Goal: Task Accomplishment & Management: Manage account settings

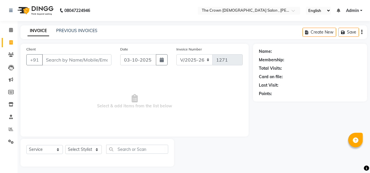
select select "7627"
select select "service"
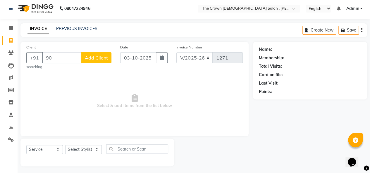
type input "9"
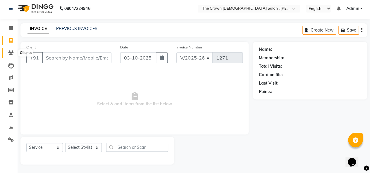
click at [12, 50] on span at bounding box center [11, 53] width 10 height 7
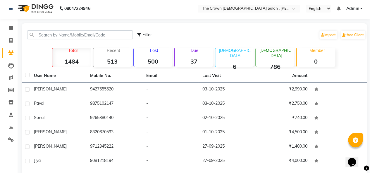
click at [151, 58] on strong "500" at bounding box center [153, 61] width 38 height 7
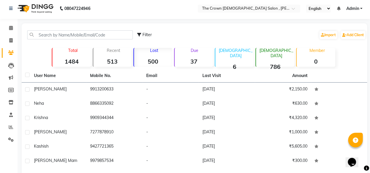
click at [153, 60] on strong "500" at bounding box center [153, 61] width 38 height 7
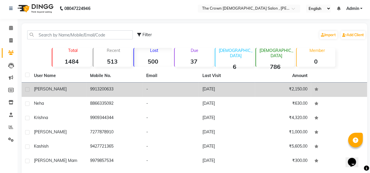
click at [117, 94] on td "9913200633" at bounding box center [115, 90] width 56 height 14
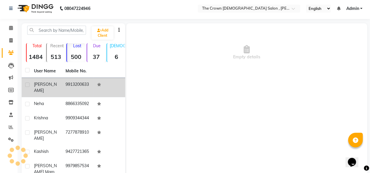
click at [117, 94] on td at bounding box center [110, 87] width 32 height 19
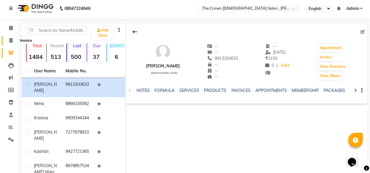
click at [14, 43] on span at bounding box center [11, 40] width 10 height 7
select select "service"
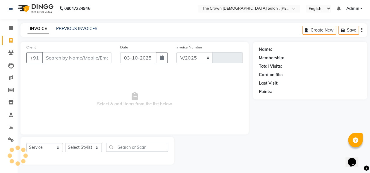
select select "7627"
type input "1271"
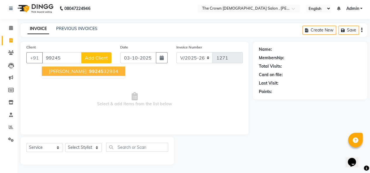
click at [57, 71] on span "[PERSON_NAME]" at bounding box center [68, 71] width 38 height 6
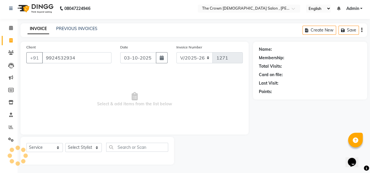
type input "9924532934"
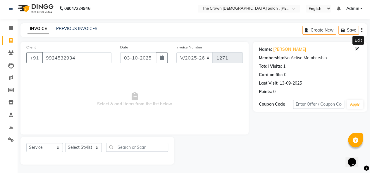
click at [357, 50] on icon at bounding box center [356, 49] width 4 height 4
select select "[DEMOGRAPHIC_DATA]"
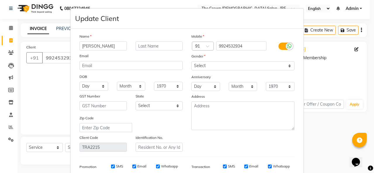
click at [358, 50] on ngb-modal-window "Update Client Name shital Email DOB Day 01 02 03 04 05 06 07 08 09 10 11 12 13 …" at bounding box center [187, 86] width 374 height 173
click at [356, 49] on ngb-modal-window "Update Client Name shital Email DOB Day 01 02 03 04 05 06 07 08 09 10 11 12 13 …" at bounding box center [187, 86] width 374 height 173
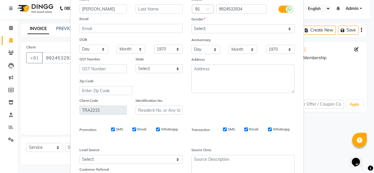
scroll to position [85, 0]
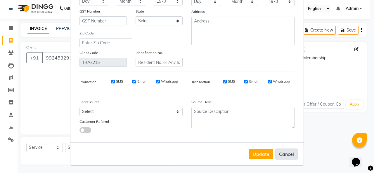
click at [284, 152] on button "Cancel" at bounding box center [286, 154] width 23 height 11
select select
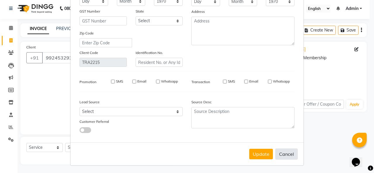
select select
checkbox input "false"
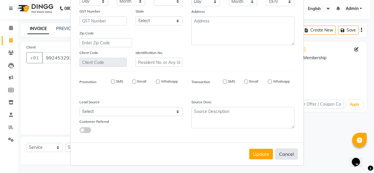
checkbox input "false"
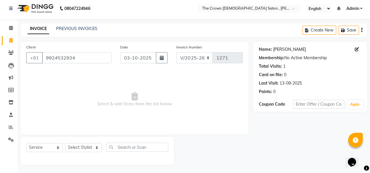
click at [276, 49] on link "Shital" at bounding box center [289, 49] width 33 height 6
click at [11, 39] on icon at bounding box center [10, 40] width 3 height 4
select select "service"
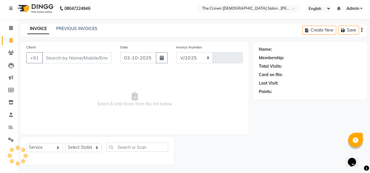
select select "7627"
type input "1271"
type input "9023663805"
click at [92, 54] on button "Add Client" at bounding box center [96, 57] width 30 height 11
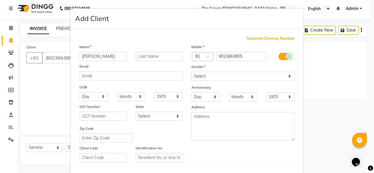
type input "vaishali"
click at [221, 76] on select "Select Male Female Other Prefer Not To Say" at bounding box center [242, 76] width 103 height 9
select select "[DEMOGRAPHIC_DATA]"
click at [191, 72] on select "Select Male Female Other Prefer Not To Say" at bounding box center [242, 76] width 103 height 9
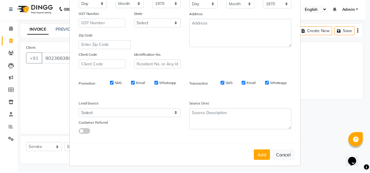
scroll to position [95, 0]
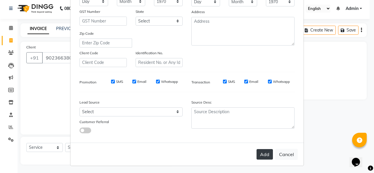
click at [261, 153] on button "Add" at bounding box center [265, 154] width 16 height 11
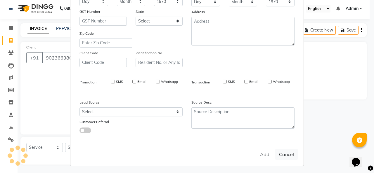
select select
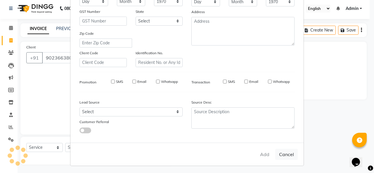
select select
checkbox input "false"
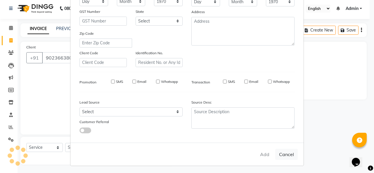
checkbox input "false"
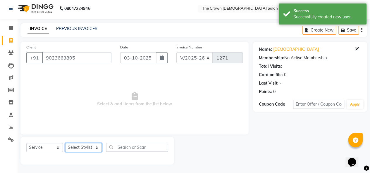
click at [85, 148] on select "Select Stylist Anita Dhara Hemangi hemanshi khushi kundariya mayur shivali shub…" at bounding box center [83, 147] width 37 height 9
select select "81632"
click at [65, 143] on select "Select Stylist Anita Dhara Hemangi hemanshi khushi kundariya mayur shivali shub…" at bounding box center [83, 147] width 37 height 9
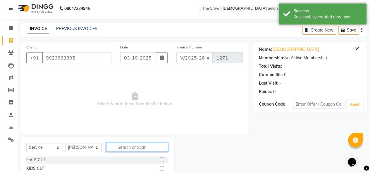
click at [139, 148] on input "text" at bounding box center [137, 147] width 62 height 9
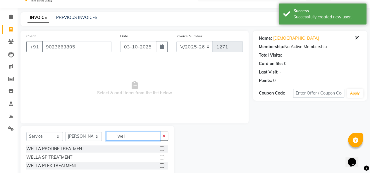
scroll to position [27, 0]
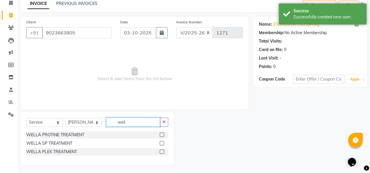
type input "well"
click at [162, 134] on label at bounding box center [162, 135] width 4 height 4
click at [162, 134] on input "checkbox" at bounding box center [162, 135] width 4 height 4
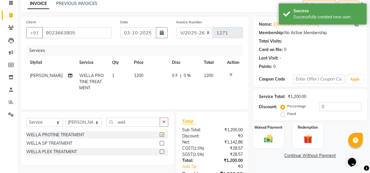
checkbox input "false"
click at [139, 77] on span "1200" at bounding box center [138, 75] width 9 height 5
select select "81632"
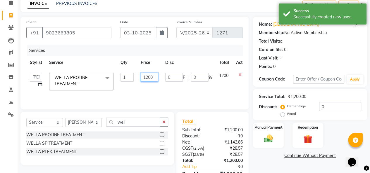
click at [148, 78] on input "1200" at bounding box center [150, 77] width 18 height 9
type input "1000"
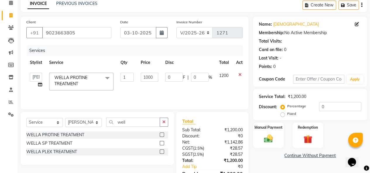
click at [182, 91] on td "0 F | 0 %" at bounding box center [189, 81] width 54 height 25
select select "81632"
click at [44, 123] on select "Select Service Product Membership Package Voucher Prepaid Gift Card" at bounding box center [44, 122] width 37 height 9
click at [26, 118] on select "Select Service Product Membership Package Voucher Prepaid Gift Card" at bounding box center [44, 122] width 37 height 9
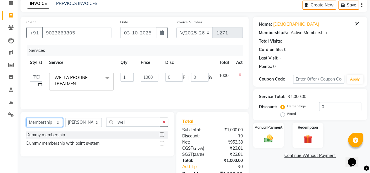
click at [50, 123] on select "Select Service Product Membership Package Voucher Prepaid Gift Card" at bounding box center [44, 122] width 37 height 9
select select "product"
click at [26, 118] on select "Select Service Product Membership Package Voucher Prepaid Gift Card" at bounding box center [44, 122] width 37 height 9
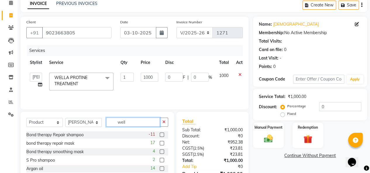
click at [141, 124] on input "well" at bounding box center [133, 122] width 54 height 9
type input "w"
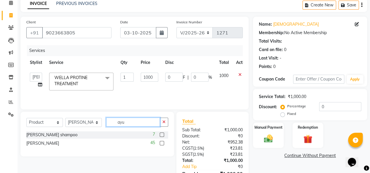
type input "ayu"
click at [162, 143] on label at bounding box center [162, 143] width 4 height 4
click at [162, 143] on input "checkbox" at bounding box center [162, 144] width 4 height 4
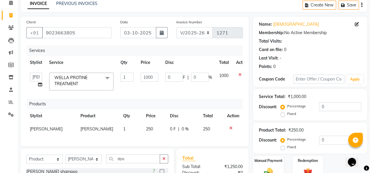
checkbox input "false"
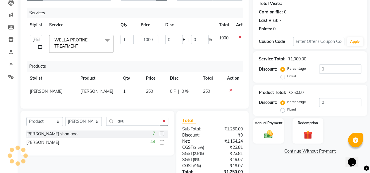
scroll to position [65, 0]
click at [268, 137] on img at bounding box center [268, 134] width 15 height 11
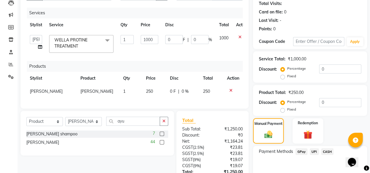
click at [327, 154] on span "CASH" at bounding box center [327, 151] width 13 height 7
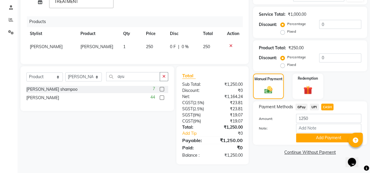
scroll to position [0, 0]
click at [308, 136] on button "Add Payment" at bounding box center [328, 138] width 65 height 9
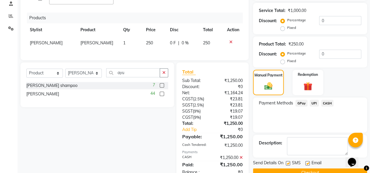
scroll to position [134, 0]
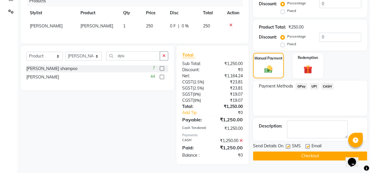
click at [308, 144] on label at bounding box center [307, 146] width 4 height 4
click at [308, 145] on input "checkbox" at bounding box center [307, 147] width 4 height 4
checkbox input "false"
click at [300, 152] on button "Checkout" at bounding box center [310, 156] width 114 height 9
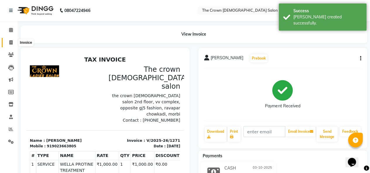
click at [8, 39] on span at bounding box center [11, 42] width 10 height 7
select select "service"
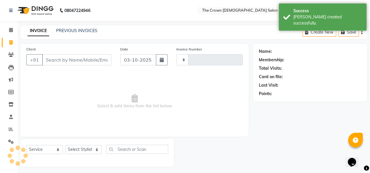
scroll to position [2, 0]
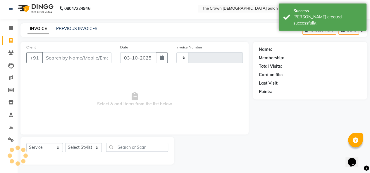
type input "1272"
select select "7627"
click at [75, 26] on link "PREVIOUS INVOICES" at bounding box center [76, 28] width 41 height 5
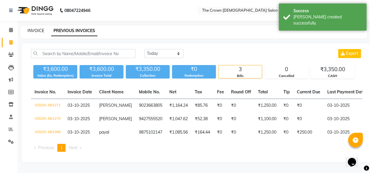
click at [41, 30] on link "INVOICE" at bounding box center [35, 30] width 17 height 5
select select "7627"
select select "service"
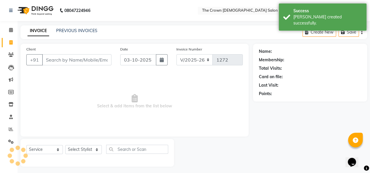
scroll to position [2, 0]
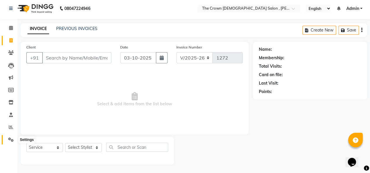
click at [11, 142] on icon at bounding box center [11, 140] width 6 height 4
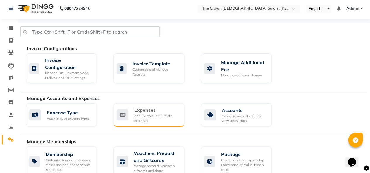
click at [146, 116] on div "Add / View / Edit / Delete expenses" at bounding box center [156, 119] width 45 height 10
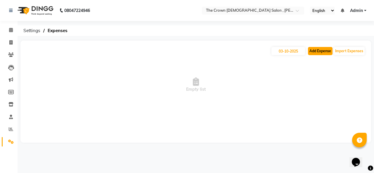
click at [312, 54] on button "Add Expense" at bounding box center [320, 51] width 25 height 8
select select "1"
select select "6757"
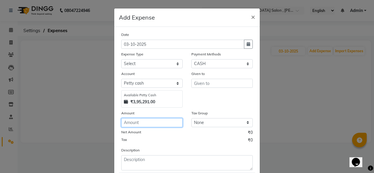
click at [150, 122] on input "number" at bounding box center [151, 122] width 61 height 9
type input "500"
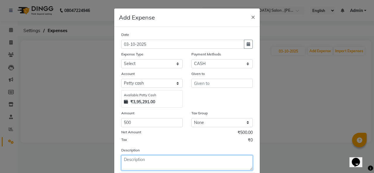
click at [173, 159] on textarea at bounding box center [187, 162] width 132 height 15
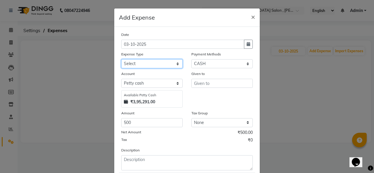
click at [155, 65] on select "Select Advance Salary Bank charges Car maintenance Cash transfer to bank Cash t…" at bounding box center [151, 63] width 61 height 9
select select "20032"
click at [121, 59] on select "Select Advance Salary Bank charges Car maintenance Cash transfer to bank Cash t…" at bounding box center [151, 63] width 61 height 9
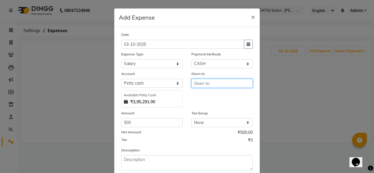
click at [207, 80] on input "text" at bounding box center [221, 83] width 61 height 9
click at [212, 98] on button "vai dehi" at bounding box center [215, 95] width 46 height 9
type input "[PERSON_NAME]"
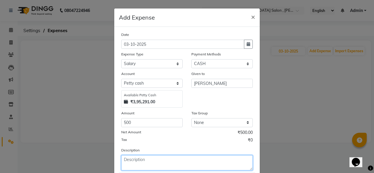
click at [169, 163] on textarea at bounding box center [187, 162] width 132 height 15
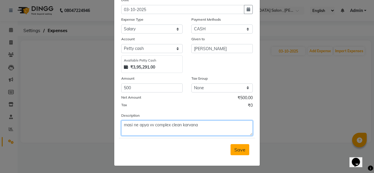
type textarea "masi ne apya vv complex clean karvana"
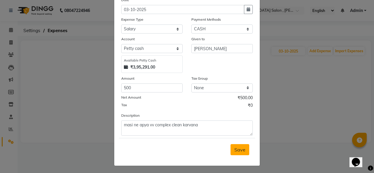
click at [245, 150] on button "Save" at bounding box center [240, 149] width 19 height 11
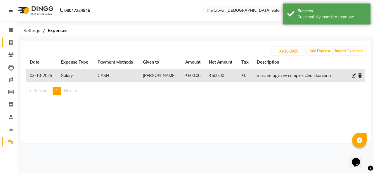
click at [9, 46] on link "Invoice" at bounding box center [9, 43] width 14 height 10
select select "service"
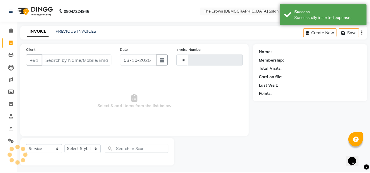
scroll to position [2, 0]
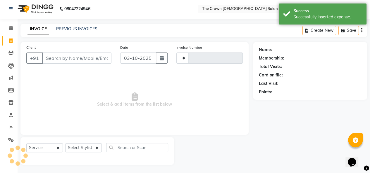
type input "1272"
select select "7627"
click at [59, 26] on div "PREVIOUS INVOICES" at bounding box center [76, 29] width 41 height 6
click at [61, 29] on link "PREVIOUS INVOICES" at bounding box center [76, 28] width 41 height 5
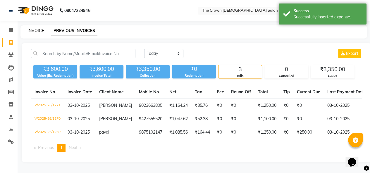
click at [33, 32] on link "INVOICE" at bounding box center [35, 30] width 17 height 5
select select "service"
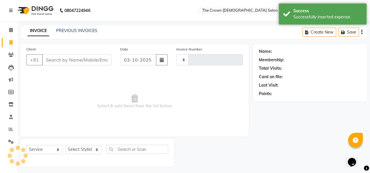
scroll to position [2, 0]
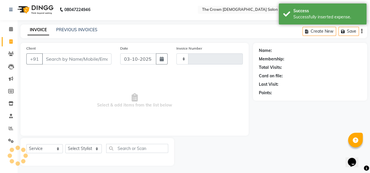
type input "1272"
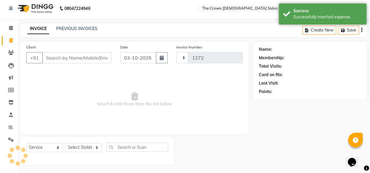
select select "7627"
click at [11, 57] on link "Clients" at bounding box center [9, 53] width 14 height 10
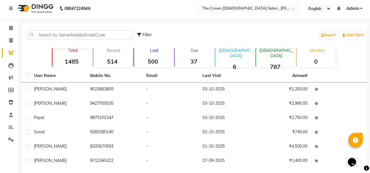
click at [157, 50] on p "Lost" at bounding box center [154, 50] width 36 height 5
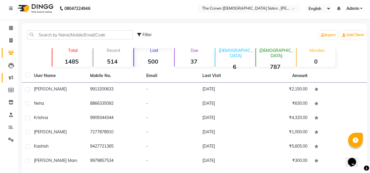
click at [13, 78] on icon at bounding box center [11, 77] width 4 height 4
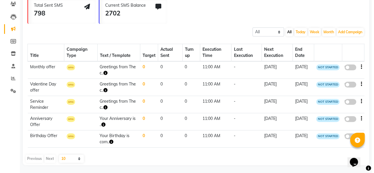
scroll to position [51, 0]
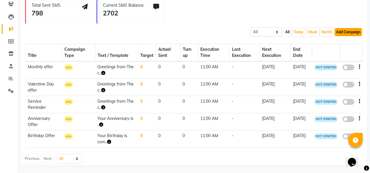
click at [351, 30] on button "Add Campaign" at bounding box center [347, 32] width 27 height 8
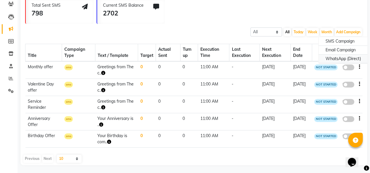
click at [346, 57] on div "WhatsApp (Direct)" at bounding box center [342, 59] width 49 height 9
select select "2"
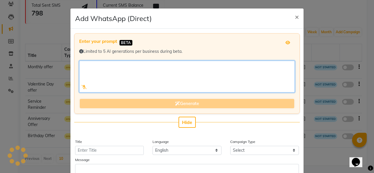
click at [139, 70] on textarea at bounding box center [187, 77] width 216 height 32
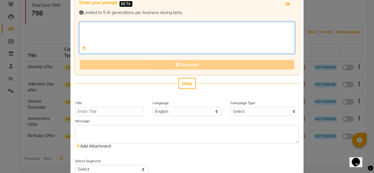
scroll to position [54, 0]
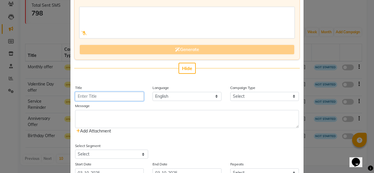
click at [110, 97] on input "Title" at bounding box center [109, 96] width 69 height 9
type input "d"
type input "DIWALI OFFER"
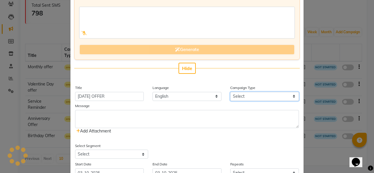
click at [236, 97] on select "Select Birthday Anniversary Promotional Service reminder" at bounding box center [264, 96] width 69 height 9
select select "4"
click at [230, 92] on select "Select Birthday Anniversary Promotional Service reminder" at bounding box center [264, 96] width 69 height 9
select select "2"
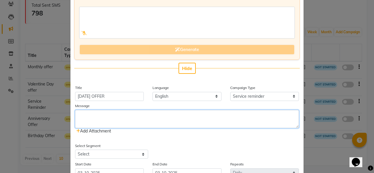
click at [178, 119] on textarea at bounding box center [187, 119] width 224 height 18
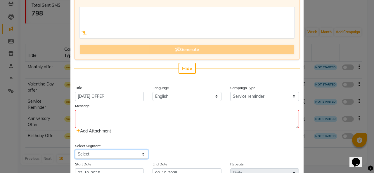
click at [122, 152] on select "Select All Customers All Male Customer All Female Customer All Members All Cust…" at bounding box center [111, 154] width 73 height 9
select select "35908"
click at [75, 150] on select "Select All Customers All Male Customer All Female Customer All Members All Cust…" at bounding box center [111, 154] width 73 height 9
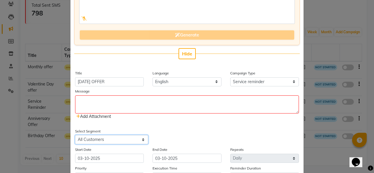
scroll to position [69, 0]
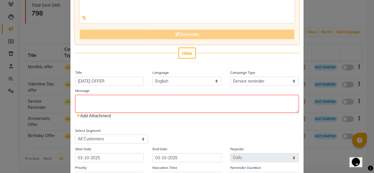
click at [77, 114] on icon at bounding box center [78, 116] width 4 height 4
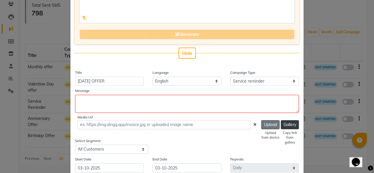
click at [270, 125] on button "Upload" at bounding box center [270, 124] width 18 height 9
click at [285, 125] on button "Gallery" at bounding box center [290, 124] width 18 height 9
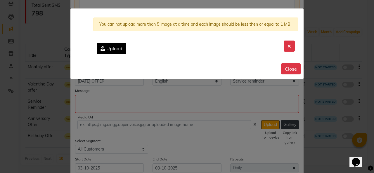
click at [112, 50] on span "Upload" at bounding box center [114, 49] width 16 height 6
click at [0, 0] on input "Upload" at bounding box center [0, 0] width 0 height 0
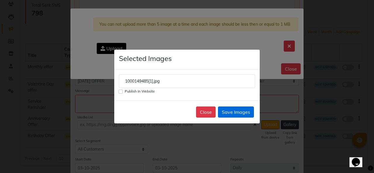
click at [224, 111] on button "Save Images" at bounding box center [236, 112] width 36 height 11
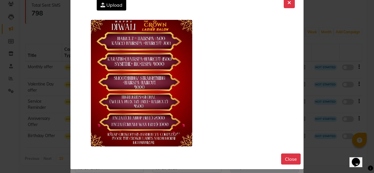
scroll to position [0, 0]
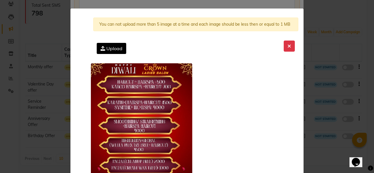
click at [106, 46] on span "Upload" at bounding box center [114, 49] width 16 height 6
click at [0, 0] on input "Upload" at bounding box center [0, 0] width 0 height 0
click at [290, 45] on button at bounding box center [289, 46] width 11 height 11
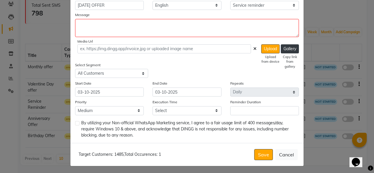
scroll to position [145, 0]
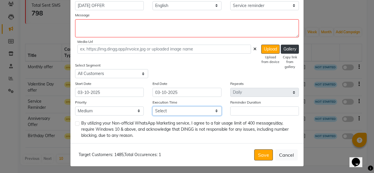
click at [191, 110] on select "Select 09:00 AM 09:15 AM 09:30 AM 09:45 AM 10:00 AM 10:15 AM 10:30 AM 10:45 AM …" at bounding box center [187, 111] width 69 height 9
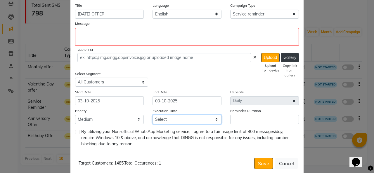
scroll to position [136, 0]
click at [189, 117] on select "Select 09:00 AM 09:15 AM 09:30 AM 09:45 AM 10:00 AM 10:15 AM 10:30 AM 10:45 AM …" at bounding box center [187, 119] width 69 height 9
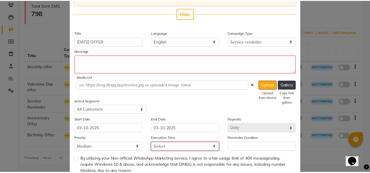
scroll to position [145, 0]
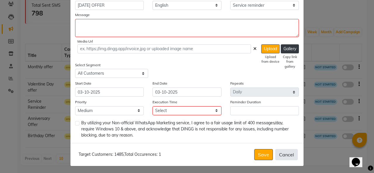
click at [279, 157] on button "Cancel" at bounding box center [286, 154] width 23 height 11
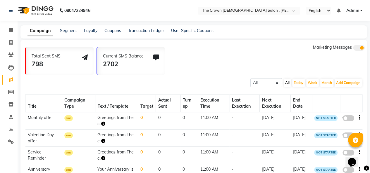
scroll to position [0, 0]
click at [10, 41] on icon at bounding box center [10, 42] width 3 height 4
select select "7627"
select select "service"
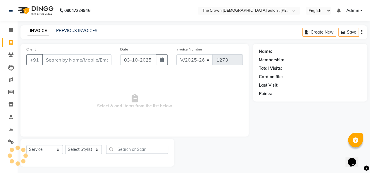
scroll to position [2, 0]
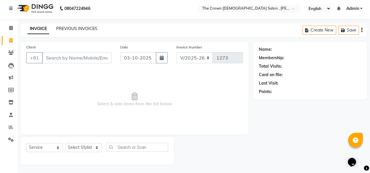
click at [62, 29] on link "PREVIOUS INVOICES" at bounding box center [76, 28] width 41 height 5
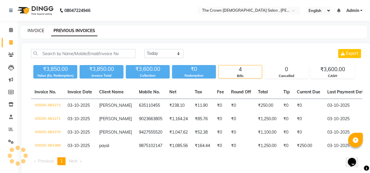
click at [38, 32] on link "INVOICE" at bounding box center [35, 30] width 17 height 5
select select "7627"
select select "service"
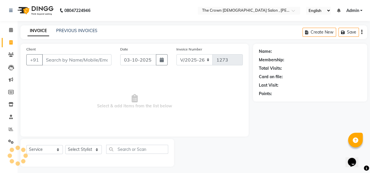
scroll to position [2, 0]
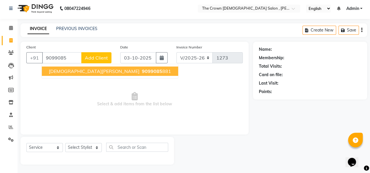
click at [142, 70] on span "9099085" at bounding box center [152, 71] width 20 height 6
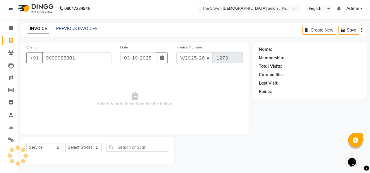
type input "9099085881"
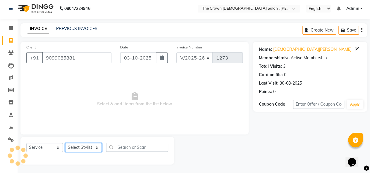
click at [93, 150] on select "Select Stylist Anita Dhara Hemangi hemanshi khushi kundariya mayur shivali shub…" at bounding box center [83, 147] width 37 height 9
select select "89297"
click at [65, 143] on select "Select Stylist Anita Dhara Hemangi hemanshi khushi kundariya mayur shivali shub…" at bounding box center [83, 147] width 37 height 9
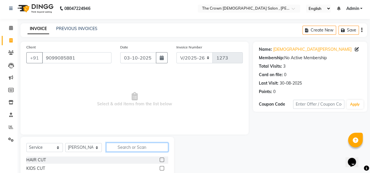
click at [130, 147] on input "text" at bounding box center [137, 147] width 62 height 9
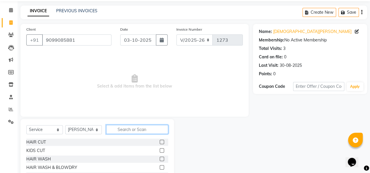
scroll to position [60, 0]
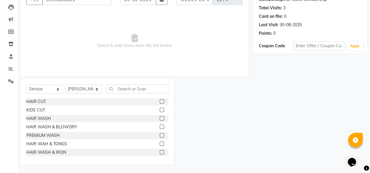
click at [160, 118] on label at bounding box center [162, 118] width 4 height 4
click at [160, 118] on input "checkbox" at bounding box center [162, 119] width 4 height 4
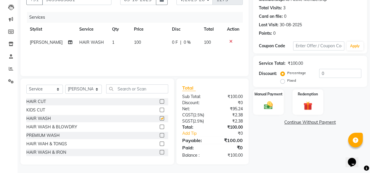
checkbox input "false"
click at [160, 126] on label at bounding box center [162, 127] width 4 height 4
click at [160, 126] on input "checkbox" at bounding box center [162, 127] width 4 height 4
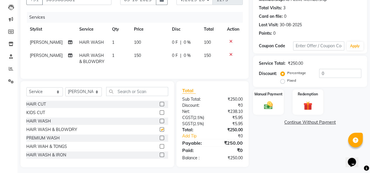
checkbox input "false"
click at [47, 96] on select "Select Service Product Membership Package Voucher Prepaid Gift Card" at bounding box center [44, 91] width 37 height 9
select select "product"
click at [26, 92] on select "Select Service Product Membership Package Voucher Prepaid Gift Card" at bounding box center [44, 91] width 37 height 9
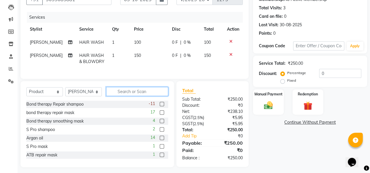
click at [127, 96] on input "text" at bounding box center [137, 91] width 62 height 9
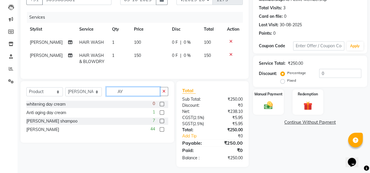
type input "AY"
click at [162, 132] on label at bounding box center [162, 129] width 4 height 4
click at [162, 132] on input "checkbox" at bounding box center [162, 130] width 4 height 4
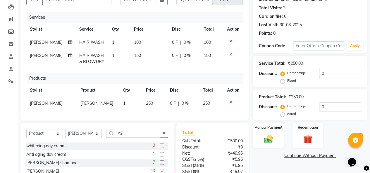
checkbox input "false"
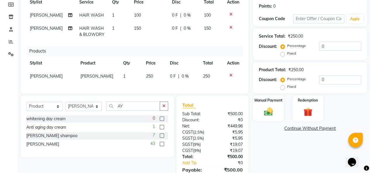
scroll to position [95, 0]
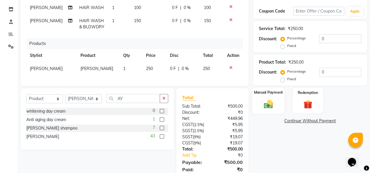
click at [262, 107] on img at bounding box center [268, 104] width 15 height 11
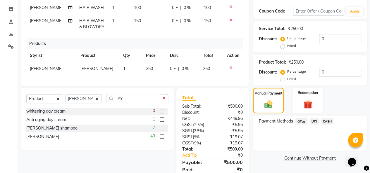
click at [331, 124] on span "CASH" at bounding box center [327, 121] width 13 height 7
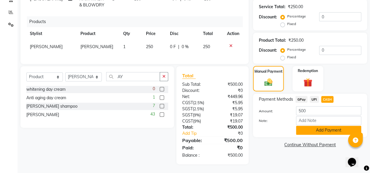
click at [328, 127] on button "Add Payment" at bounding box center [328, 130] width 65 height 9
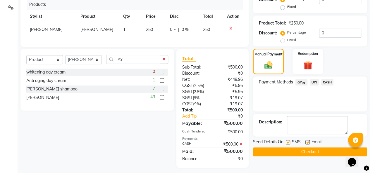
scroll to position [142, 0]
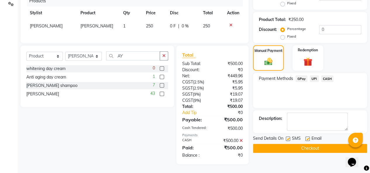
click at [307, 137] on label at bounding box center [307, 139] width 4 height 4
click at [307, 137] on input "checkbox" at bounding box center [307, 139] width 4 height 4
checkbox input "false"
click at [288, 137] on label at bounding box center [288, 139] width 4 height 4
click at [288, 137] on input "checkbox" at bounding box center [288, 139] width 4 height 4
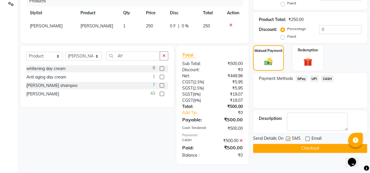
checkbox input "false"
click at [305, 144] on button "Checkout" at bounding box center [310, 148] width 114 height 9
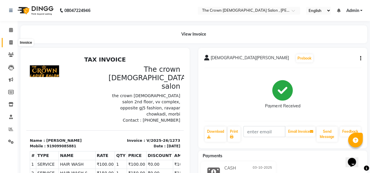
click at [11, 39] on span at bounding box center [11, 42] width 10 height 7
select select "service"
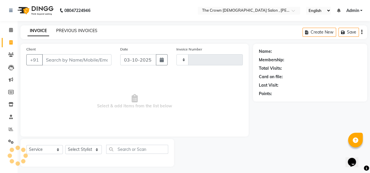
scroll to position [2, 0]
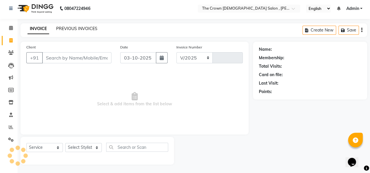
select select "7627"
type input "1274"
click at [70, 30] on link "PREVIOUS INVOICES" at bounding box center [76, 28] width 41 height 5
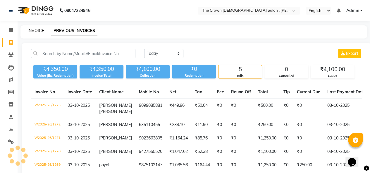
click at [36, 32] on link "INVOICE" at bounding box center [35, 30] width 17 height 5
select select "7627"
select select "service"
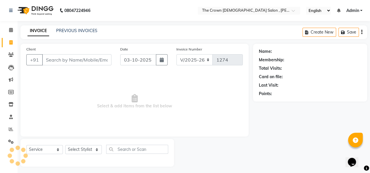
scroll to position [2, 0]
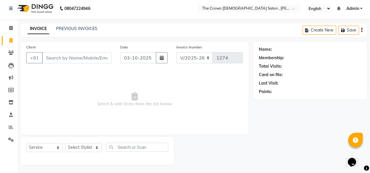
click at [81, 101] on span "Select & add items from the list below" at bounding box center [134, 99] width 216 height 58
click at [120, 91] on span "Select & add items from the list below" at bounding box center [134, 99] width 216 height 58
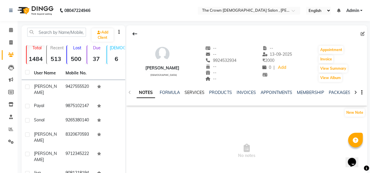
click at [198, 94] on link "SERVICES" at bounding box center [194, 92] width 20 height 5
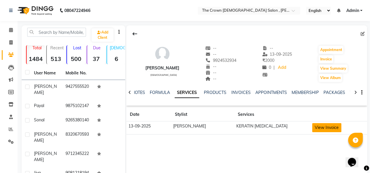
click at [312, 126] on button "View Invoice" at bounding box center [326, 127] width 29 height 9
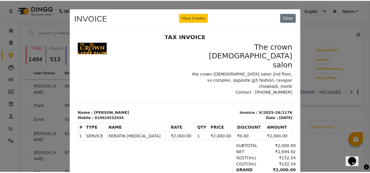
scroll to position [4, 0]
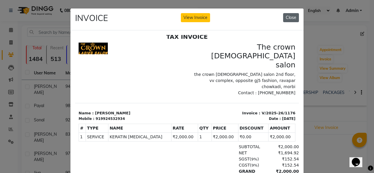
click at [291, 18] on button "Close" at bounding box center [291, 17] width 16 height 9
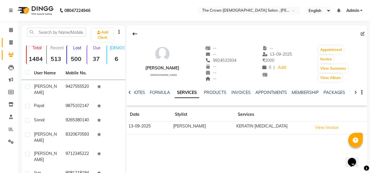
click at [12, 43] on icon at bounding box center [10, 42] width 3 height 4
select select "service"
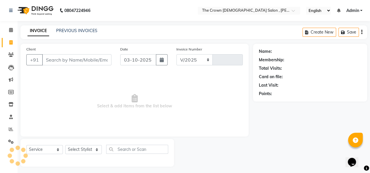
select select "7627"
type input "1271"
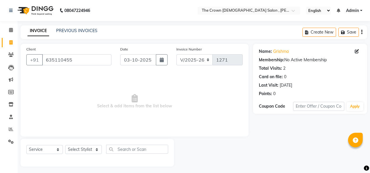
select select "7627"
select select "service"
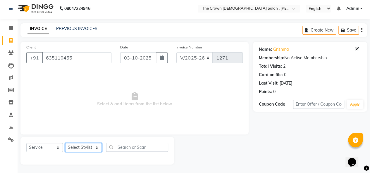
click at [76, 144] on select "Select Stylist [PERSON_NAME] [PERSON_NAME] [PERSON_NAME] [PERSON_NAME] [PERSON_…" at bounding box center [83, 147] width 37 height 9
select select "78257"
click at [65, 143] on select "Select Stylist Anita Dhara Hemangi hemanshi khushi kundariya mayur shivali shub…" at bounding box center [83, 147] width 37 height 9
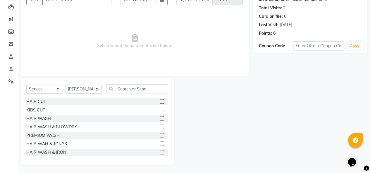
click at [160, 126] on label at bounding box center [162, 127] width 4 height 4
click at [160, 126] on input "checkbox" at bounding box center [162, 127] width 4 height 4
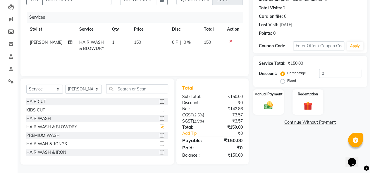
checkbox input "false"
click at [160, 120] on label at bounding box center [162, 118] width 4 height 4
click at [160, 120] on input "checkbox" at bounding box center [162, 119] width 4 height 4
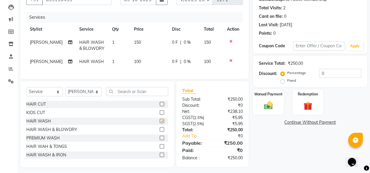
checkbox input "false"
click at [271, 97] on div "Manual Payment" at bounding box center [268, 102] width 32 height 27
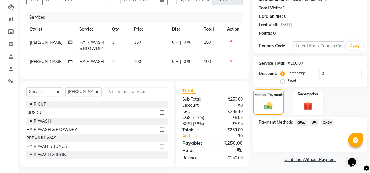
click at [331, 122] on span "CASH" at bounding box center [327, 123] width 13 height 7
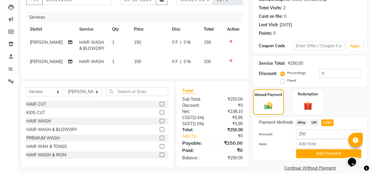
click at [324, 122] on span "CASH" at bounding box center [327, 123] width 13 height 7
click at [324, 122] on span "CASH" at bounding box center [327, 122] width 13 height 7
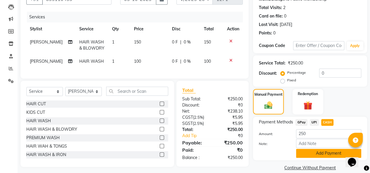
click at [327, 151] on button "Add Payment" at bounding box center [328, 153] width 65 height 9
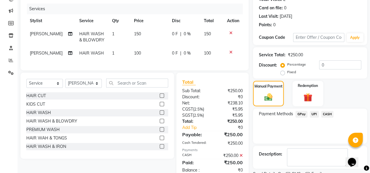
scroll to position [92, 0]
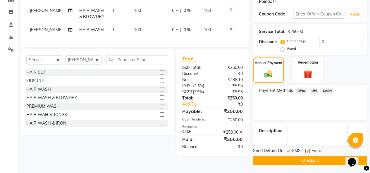
click at [308, 149] on label at bounding box center [307, 151] width 4 height 4
click at [308, 150] on input "checkbox" at bounding box center [307, 152] width 4 height 4
checkbox input "false"
click at [308, 158] on button "Checkout" at bounding box center [310, 160] width 114 height 9
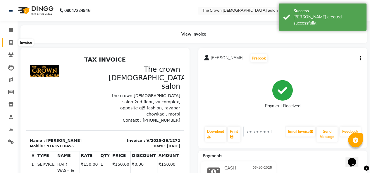
click at [11, 42] on icon at bounding box center [10, 42] width 3 height 4
select select "service"
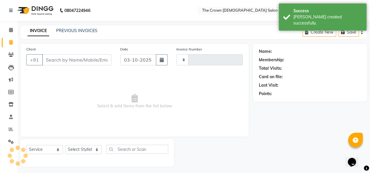
type input "1273"
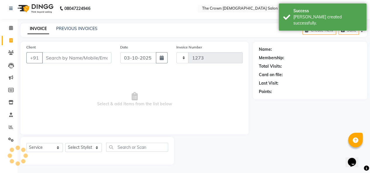
select select "7627"
